Goal: Task Accomplishment & Management: Manage account settings

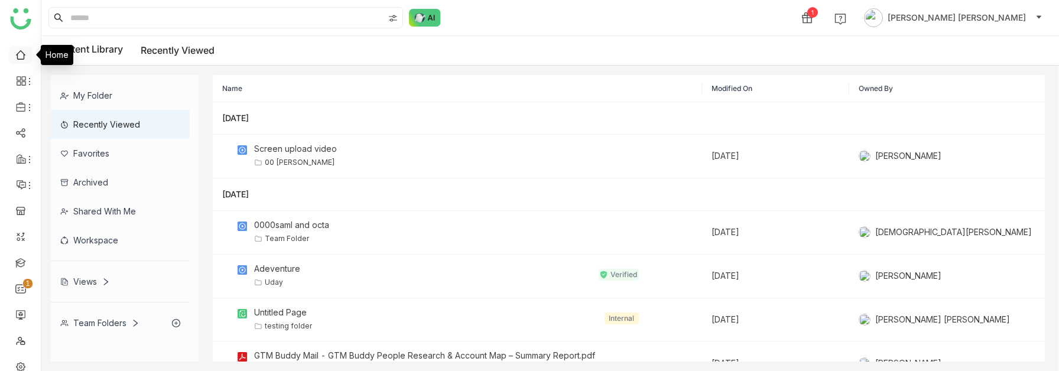
click at [21, 57] on link at bounding box center [20, 54] width 11 height 10
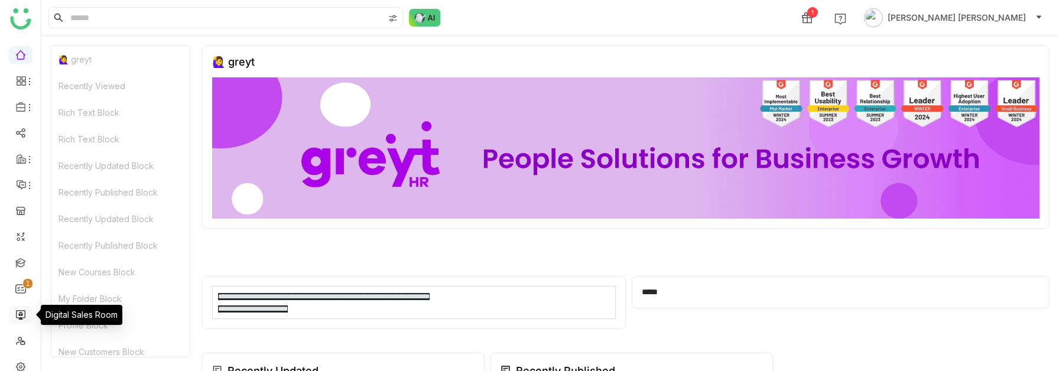
click at [17, 317] on link at bounding box center [20, 314] width 11 height 10
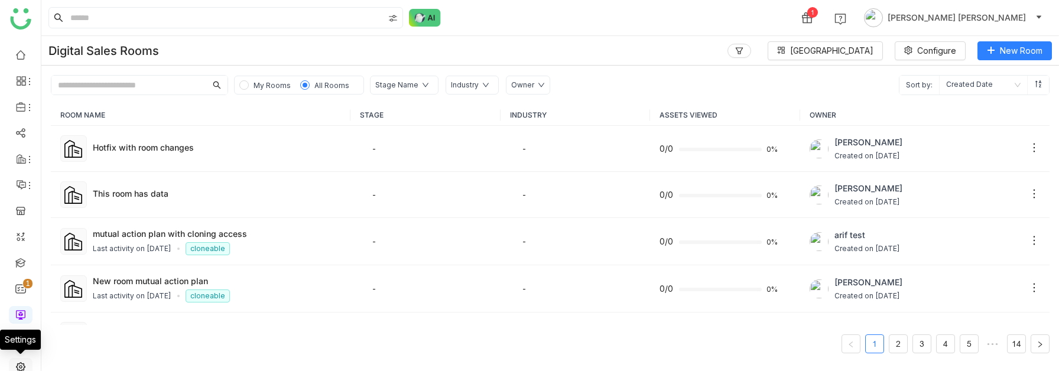
click at [19, 365] on link at bounding box center [20, 366] width 11 height 10
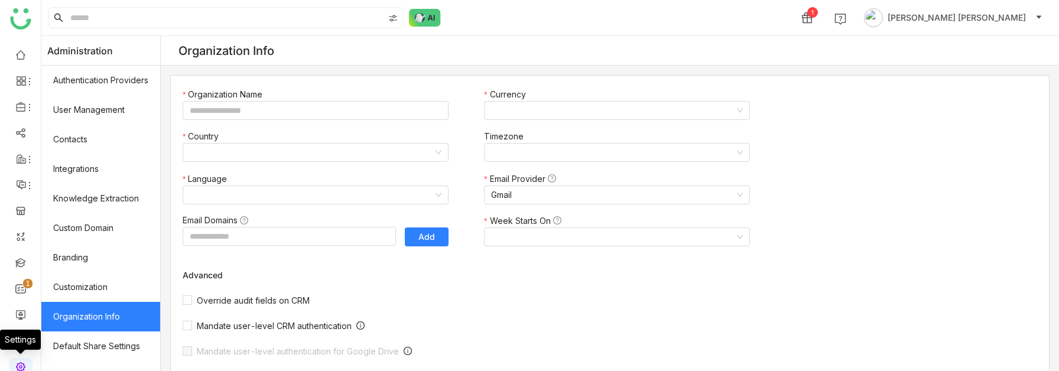
type input "*******"
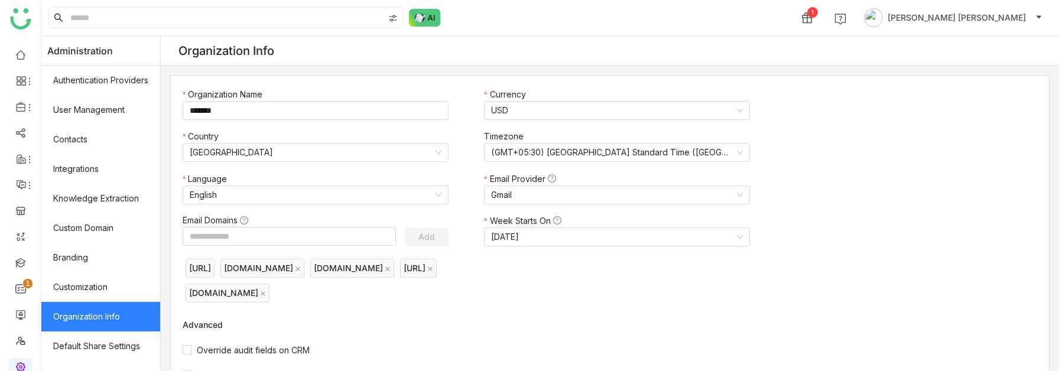
scroll to position [256, 0]
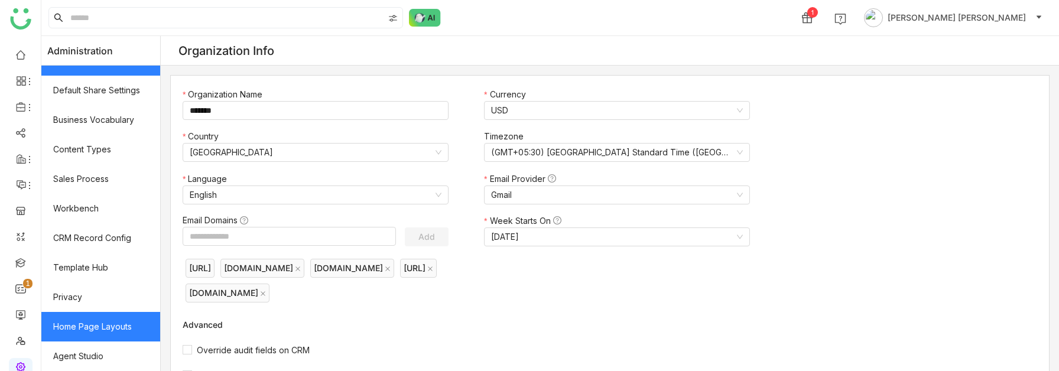
click at [108, 320] on link "Home Page Layouts" at bounding box center [100, 327] width 119 height 30
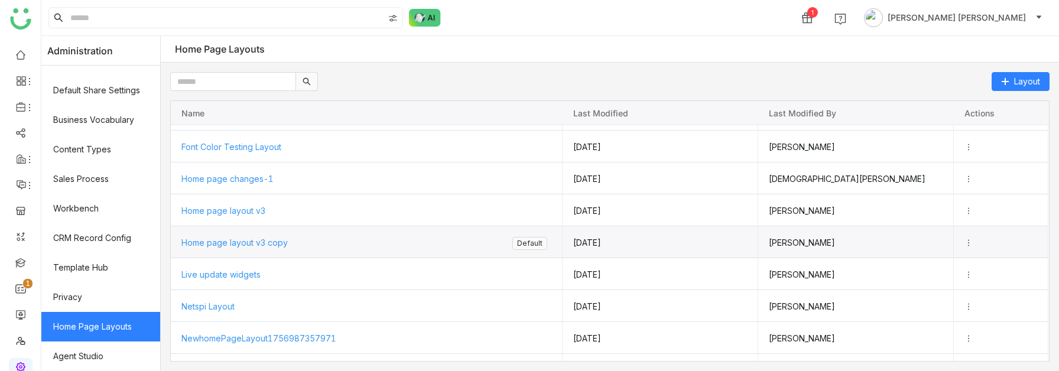
scroll to position [123, 0]
click at [245, 242] on span "Home page layout v3 copy" at bounding box center [234, 241] width 106 height 10
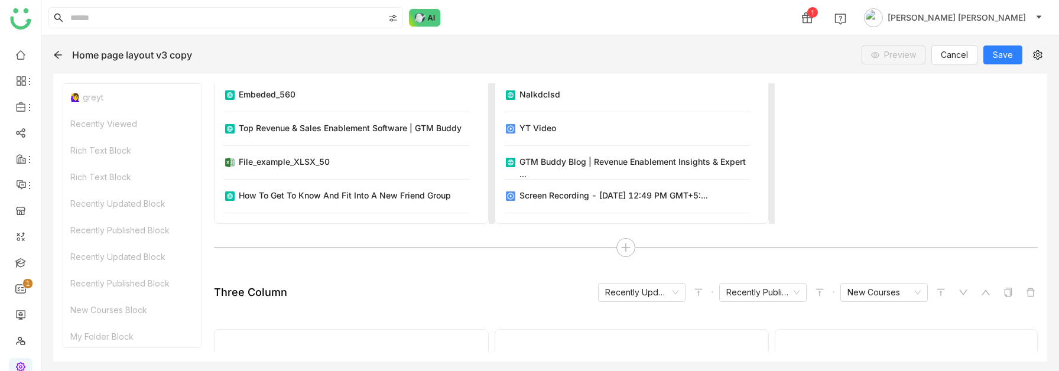
scroll to position [430, 0]
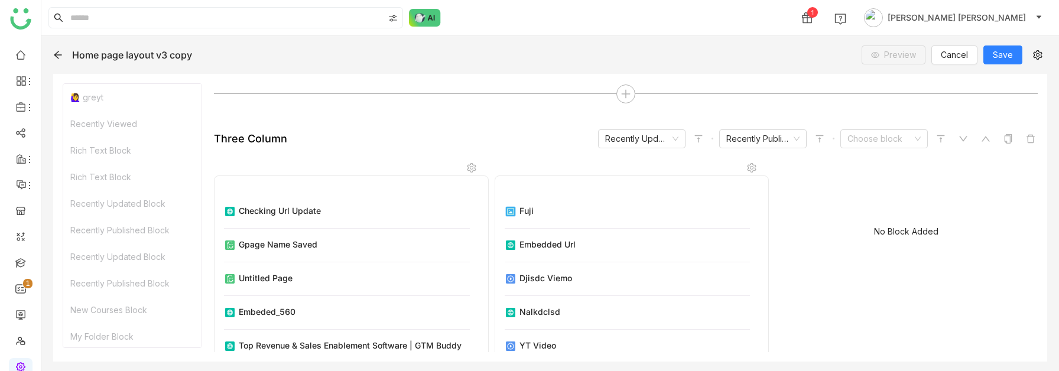
click at [881, 139] on input at bounding box center [880, 139] width 65 height 18
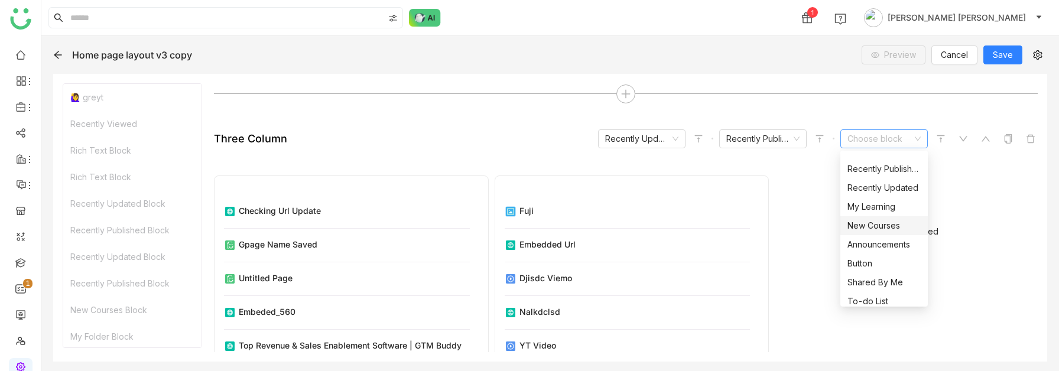
scroll to position [246, 0]
